Goal: Task Accomplishment & Management: Manage account settings

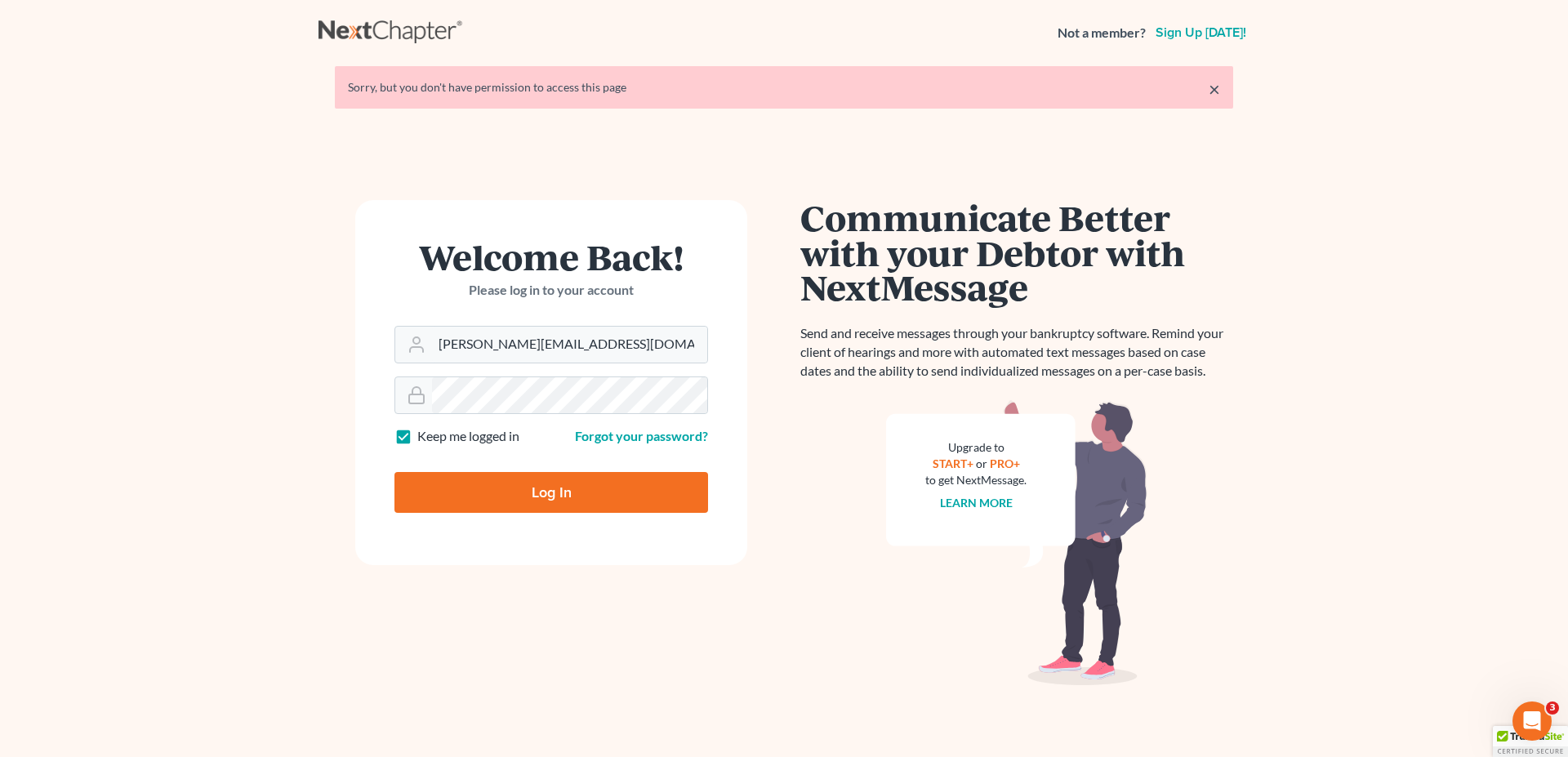
type input "[PERSON_NAME][EMAIL_ADDRESS][DOMAIN_NAME]"
click at [504, 486] on input "Log In" at bounding box center [551, 493] width 314 height 41
type input "Thinking..."
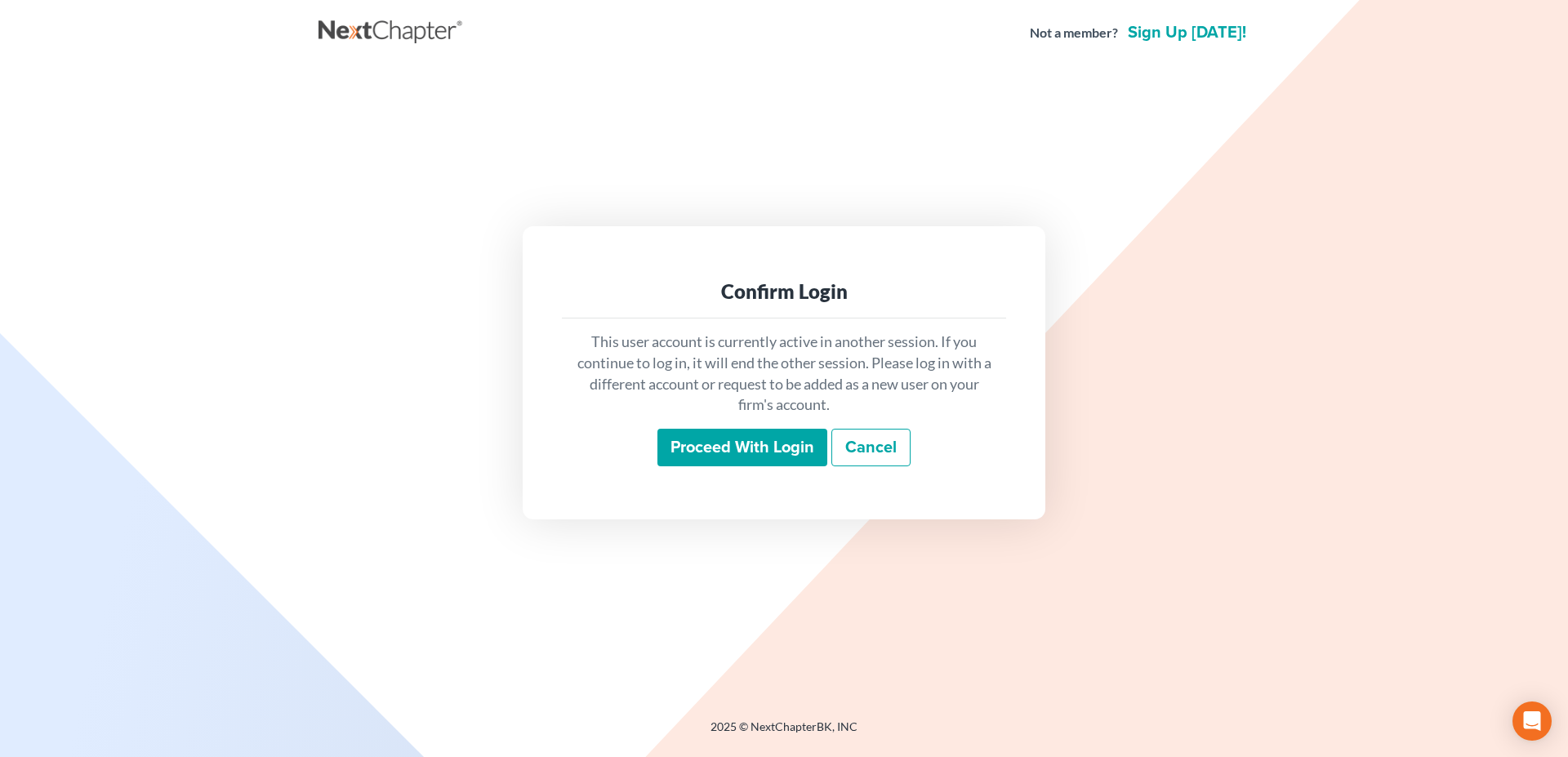
drag, startPoint x: 695, startPoint y: 441, endPoint x: 507, endPoint y: 345, distance: 211.1
click at [695, 441] on input "Proceed with login" at bounding box center [742, 447] width 169 height 37
